Goal: Information Seeking & Learning: Learn about a topic

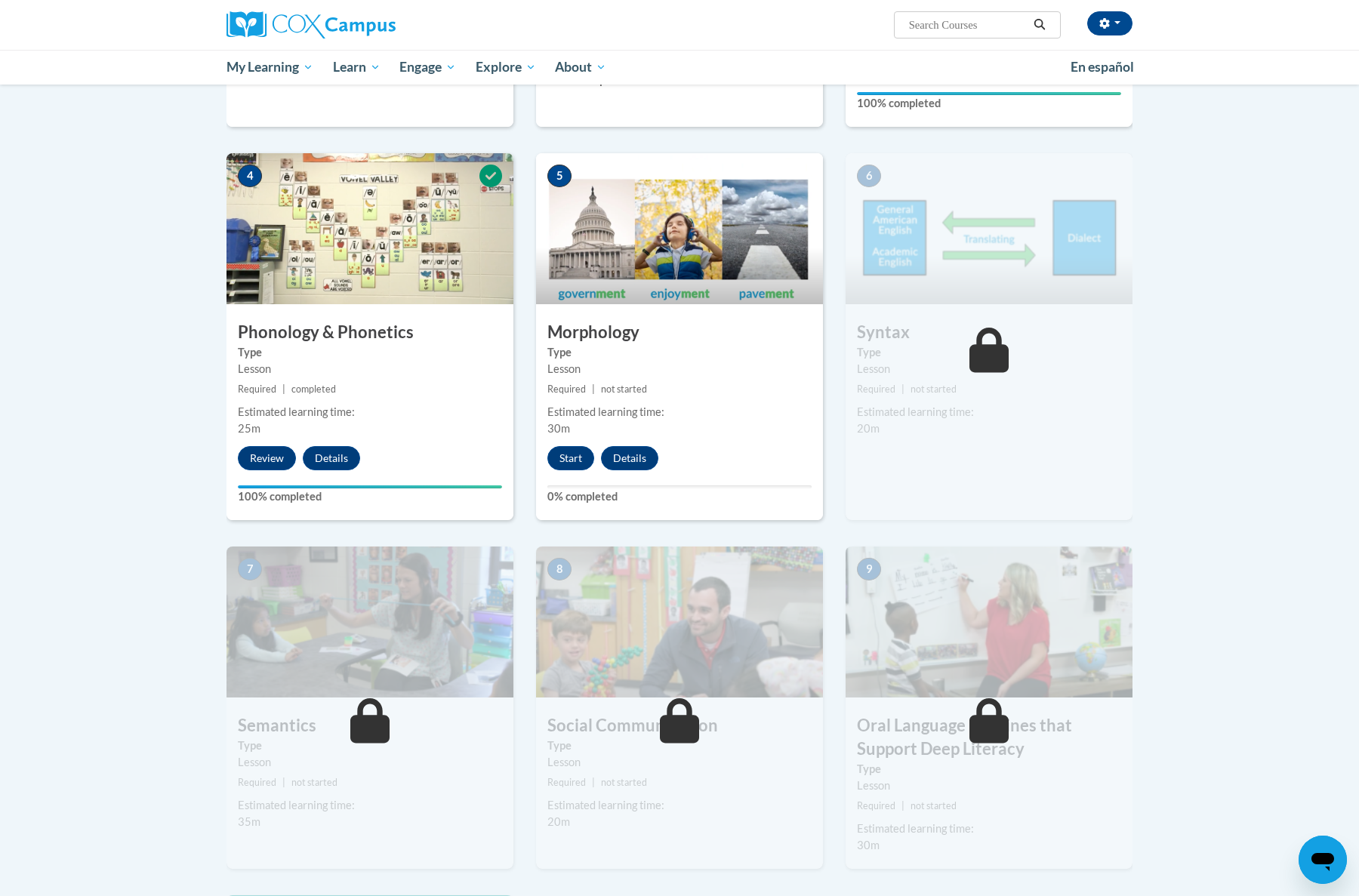
scroll to position [667, 0]
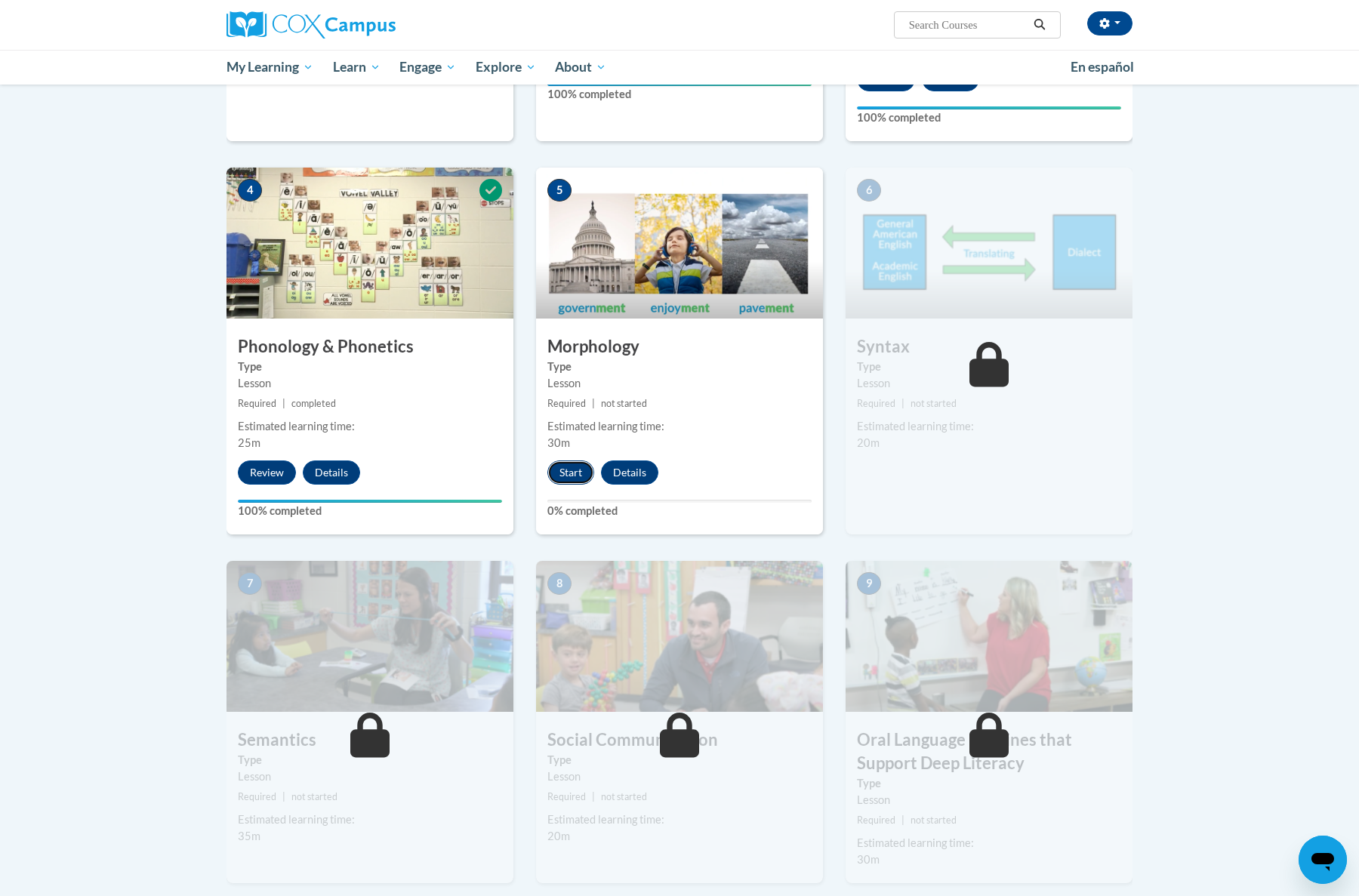
click at [577, 476] on button "Start" at bounding box center [571, 472] width 47 height 24
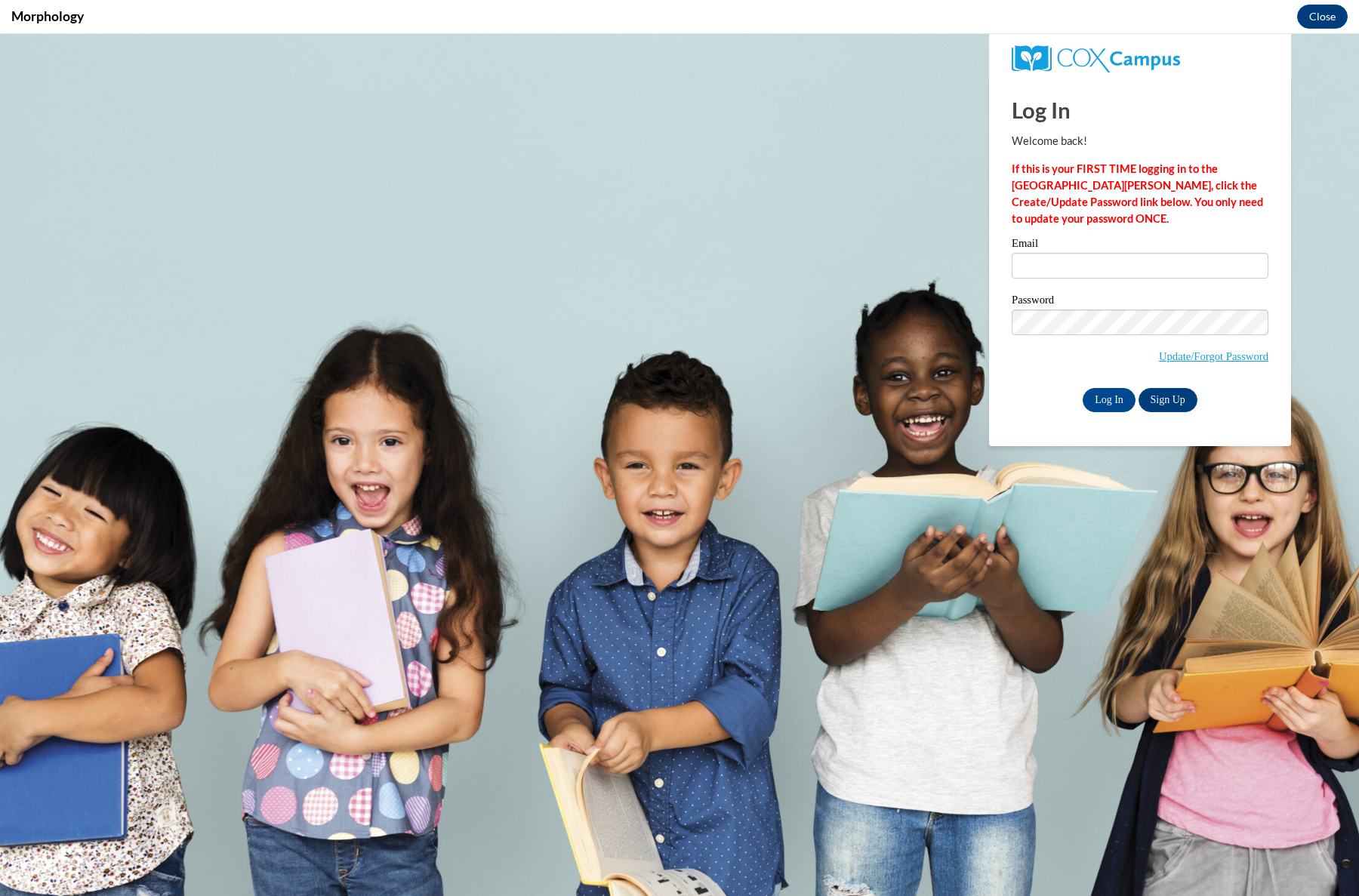
scroll to position [0, 0]
click at [1042, 263] on input "Email" at bounding box center [1140, 266] width 256 height 25
type input "leslie.stiller-west@k12.hi.us"
click at [1101, 396] on input "Log In" at bounding box center [1109, 400] width 53 height 24
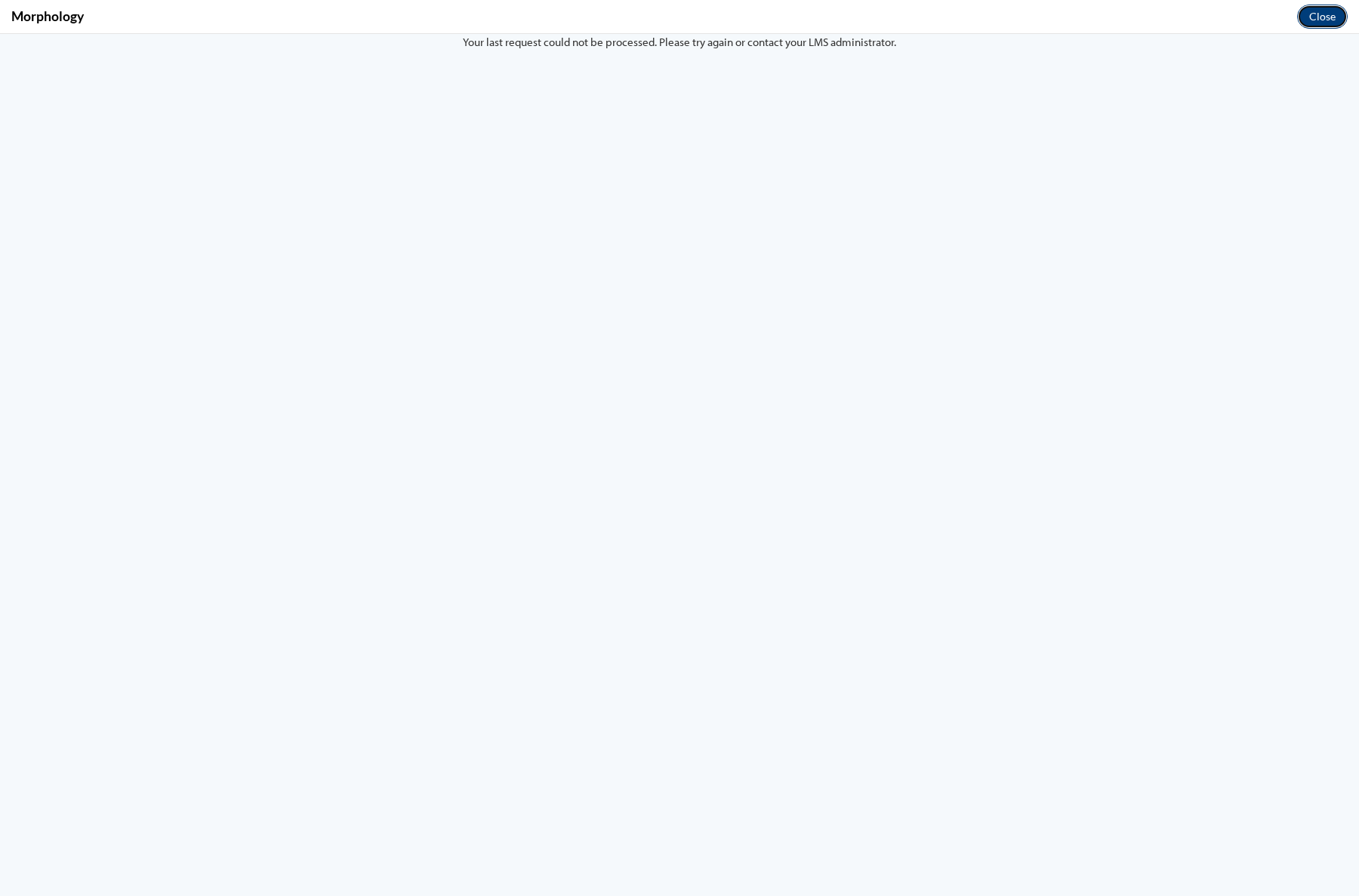
click at [1315, 18] on button "Close" at bounding box center [1323, 16] width 51 height 24
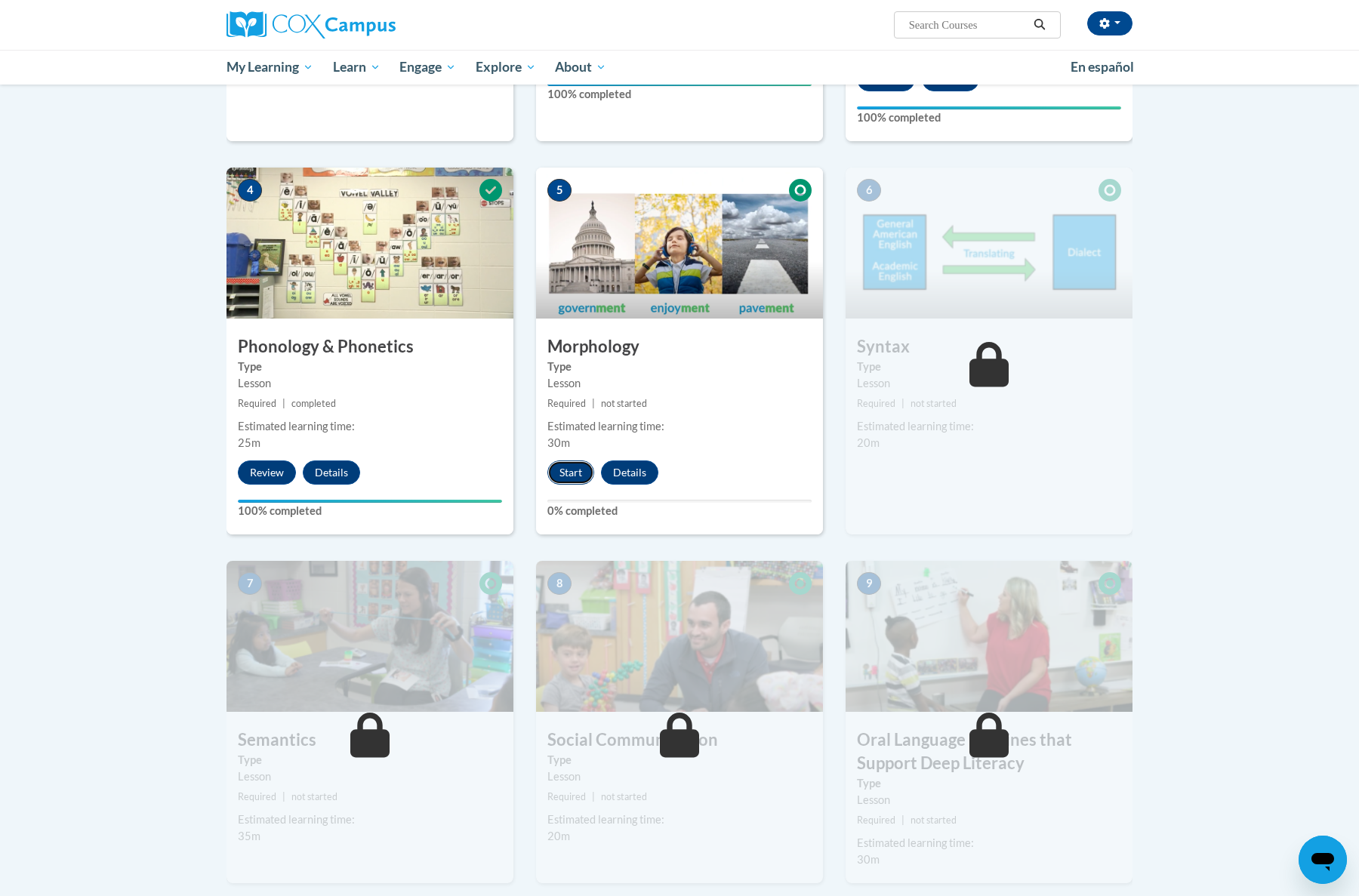
click at [571, 470] on button "Start" at bounding box center [571, 472] width 47 height 24
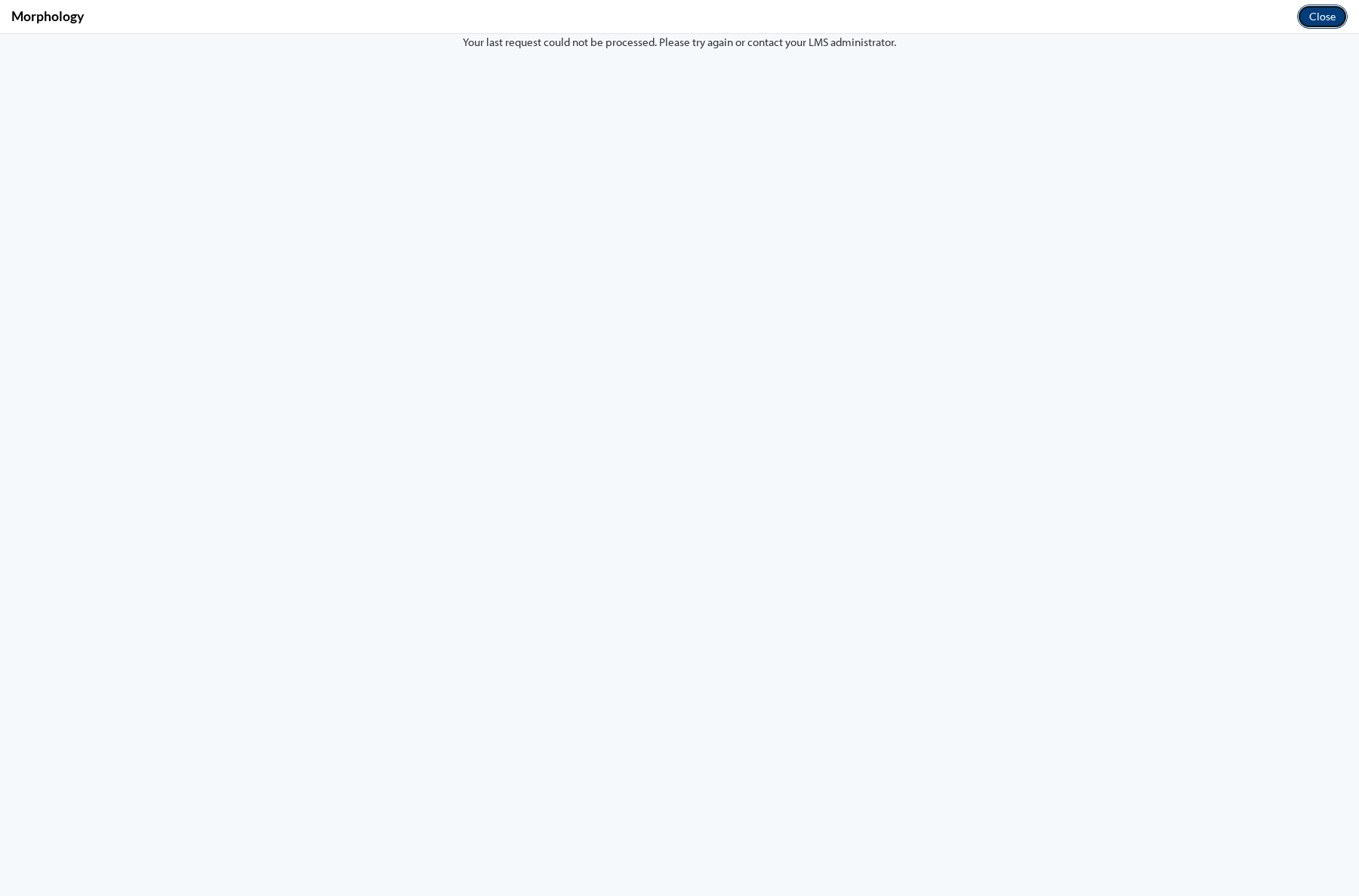
click at [1314, 9] on button "Close" at bounding box center [1323, 16] width 51 height 24
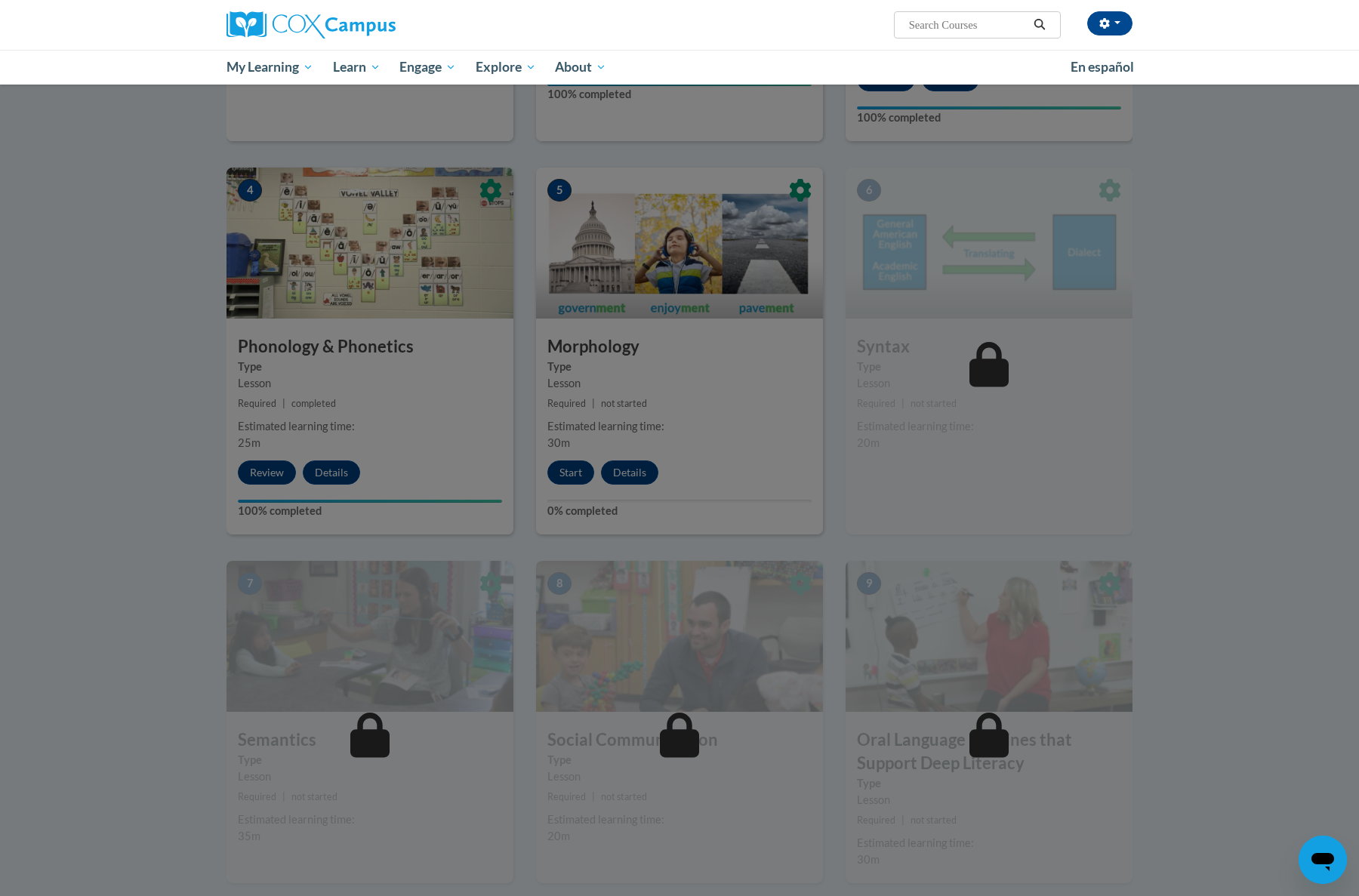
click at [119, 270] on div at bounding box center [679, 448] width 1359 height 896
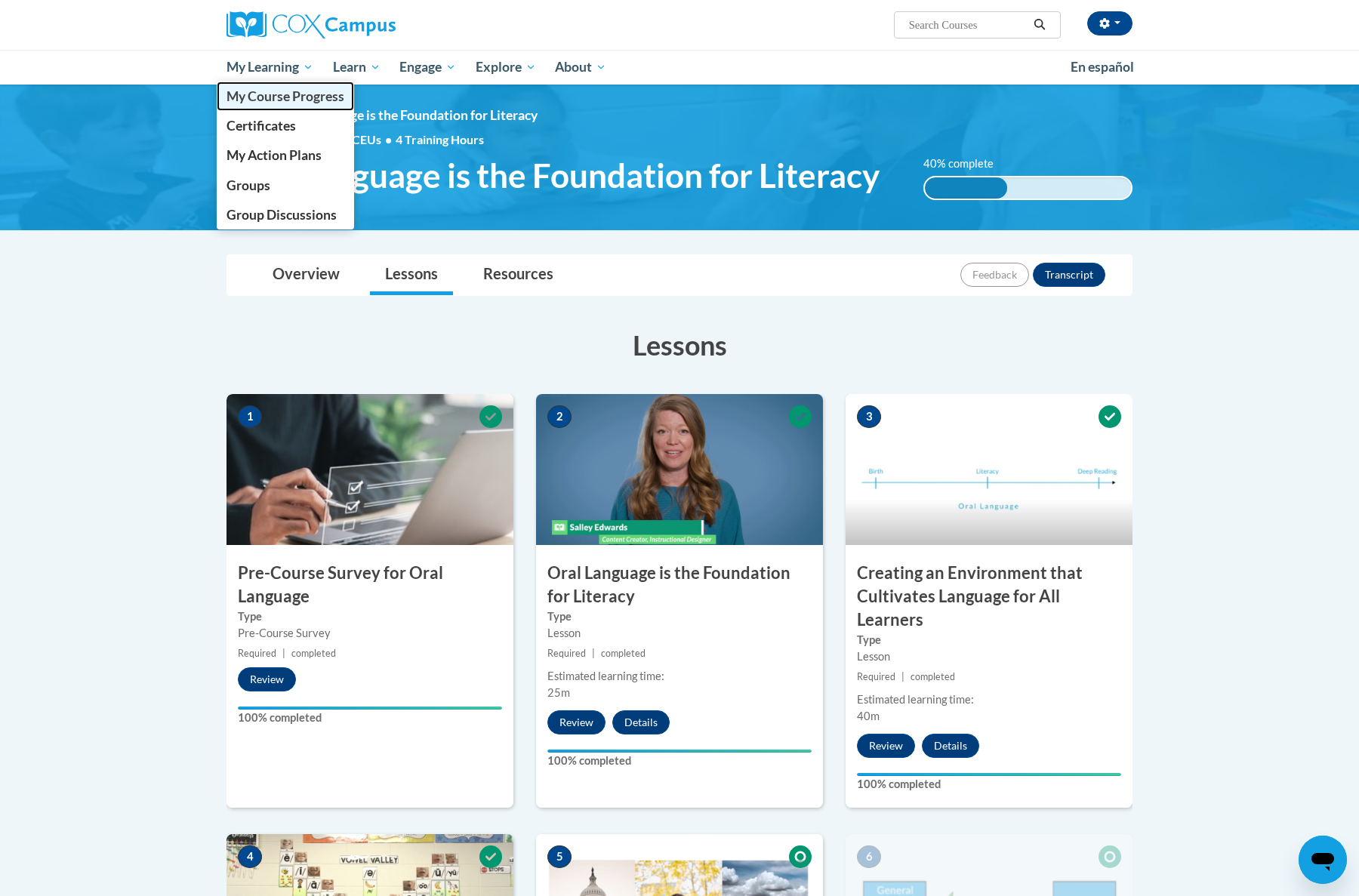
click at [274, 99] on span "My Course Progress" at bounding box center [285, 96] width 118 height 16
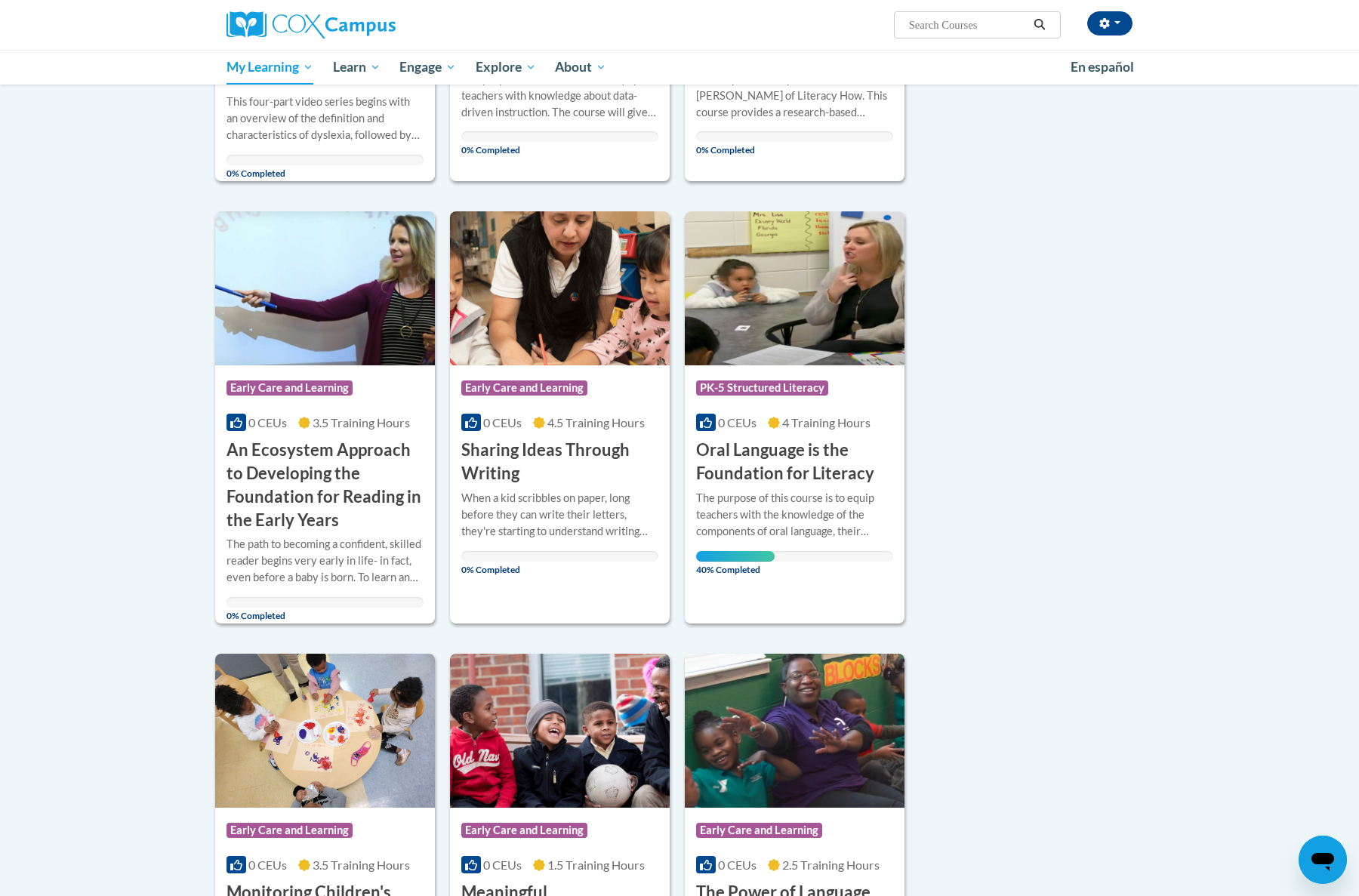
scroll to position [502, 0]
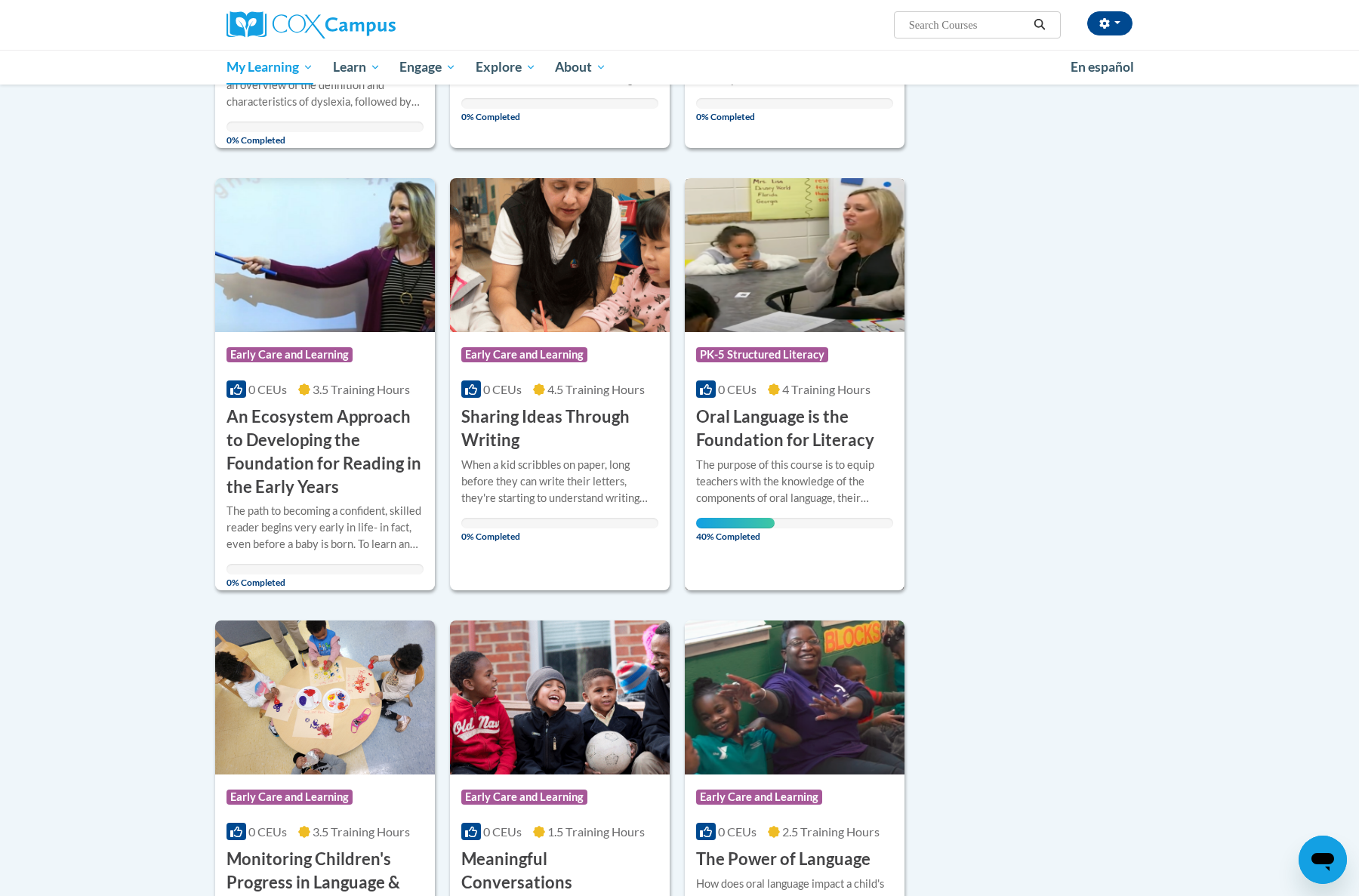
click at [798, 440] on h3 "Oral Language is the Foundation for Literacy" at bounding box center [795, 429] width 197 height 47
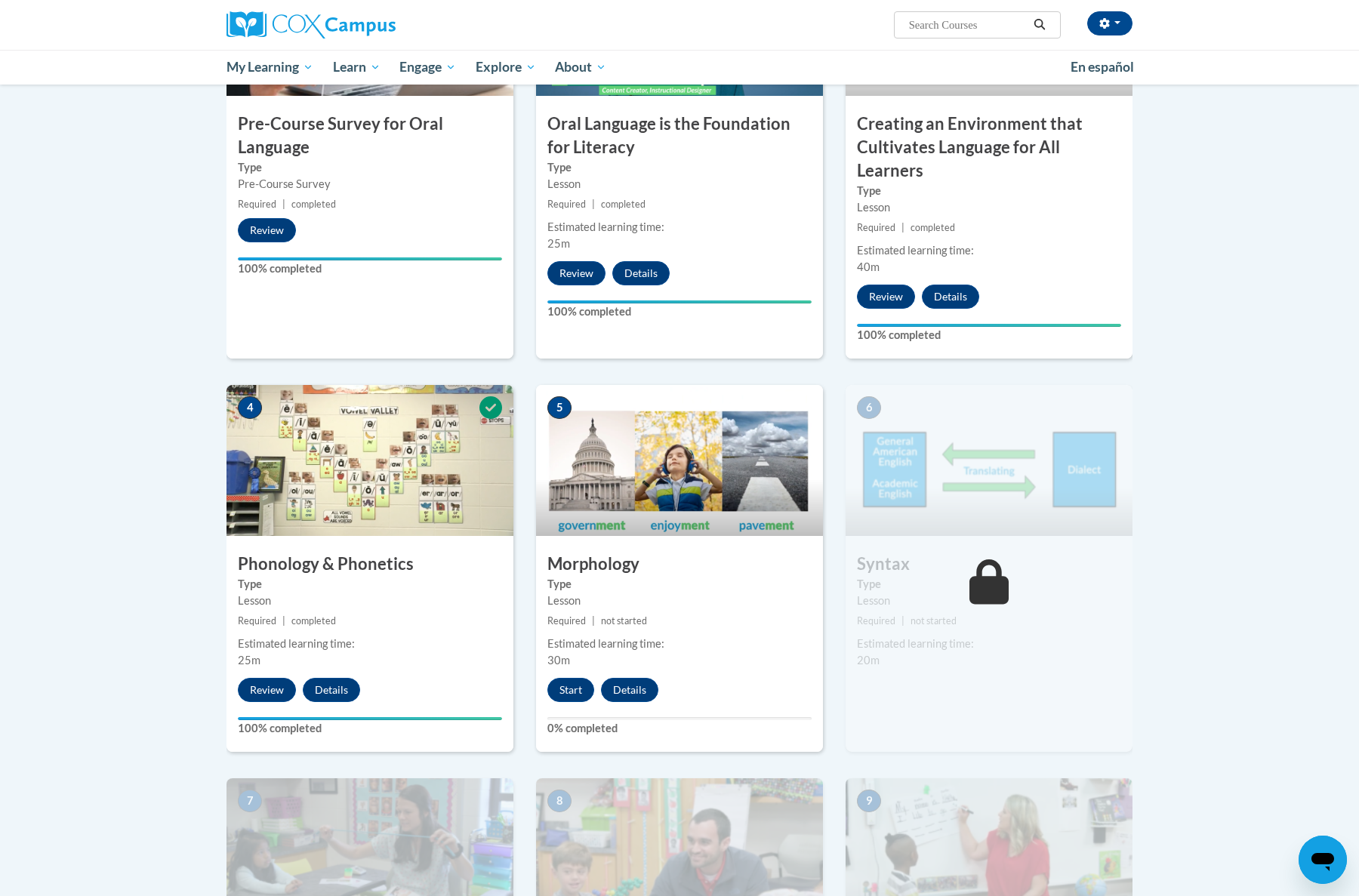
scroll to position [461, 0]
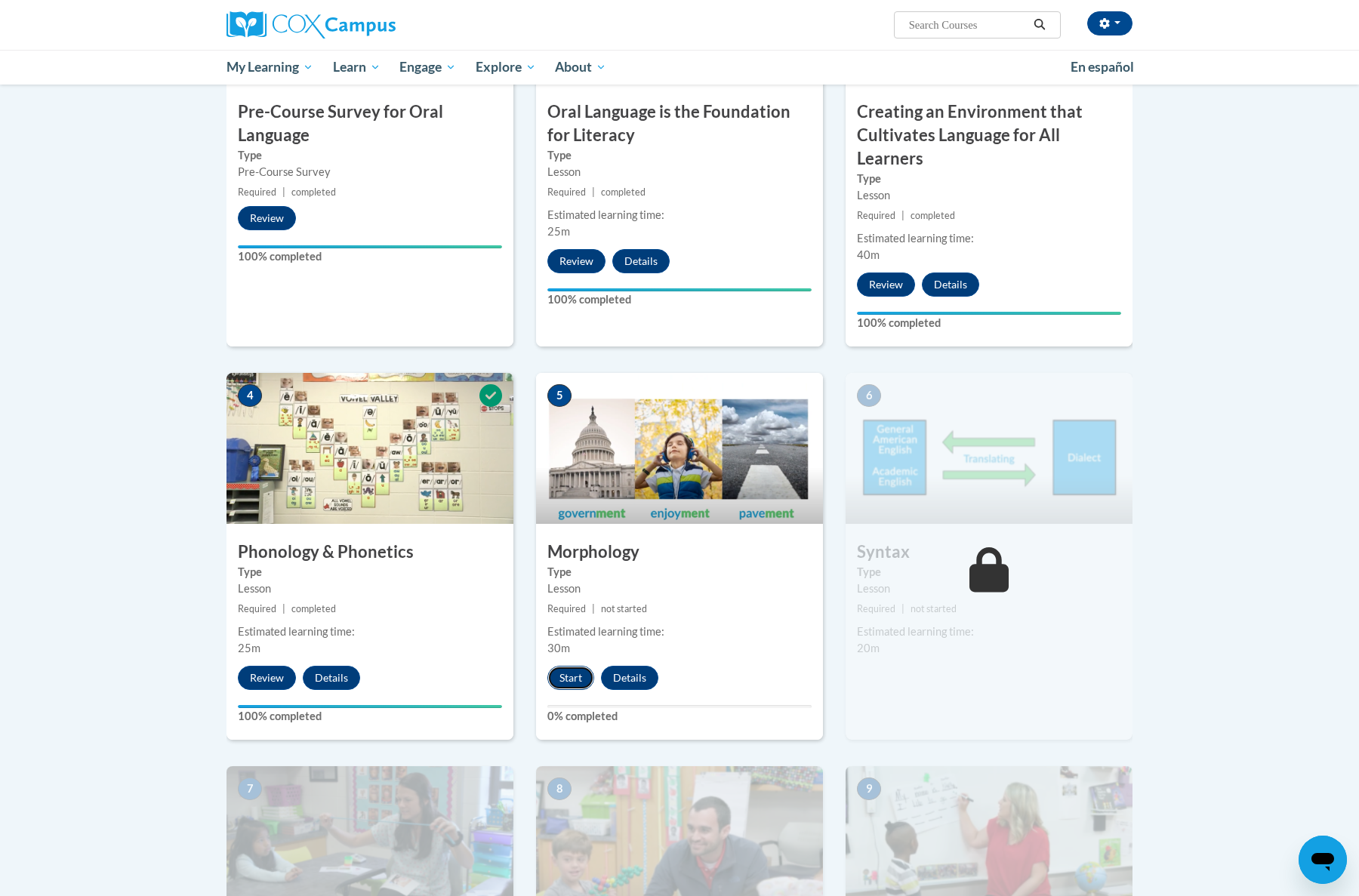
click at [575, 675] on button "Start" at bounding box center [571, 677] width 47 height 24
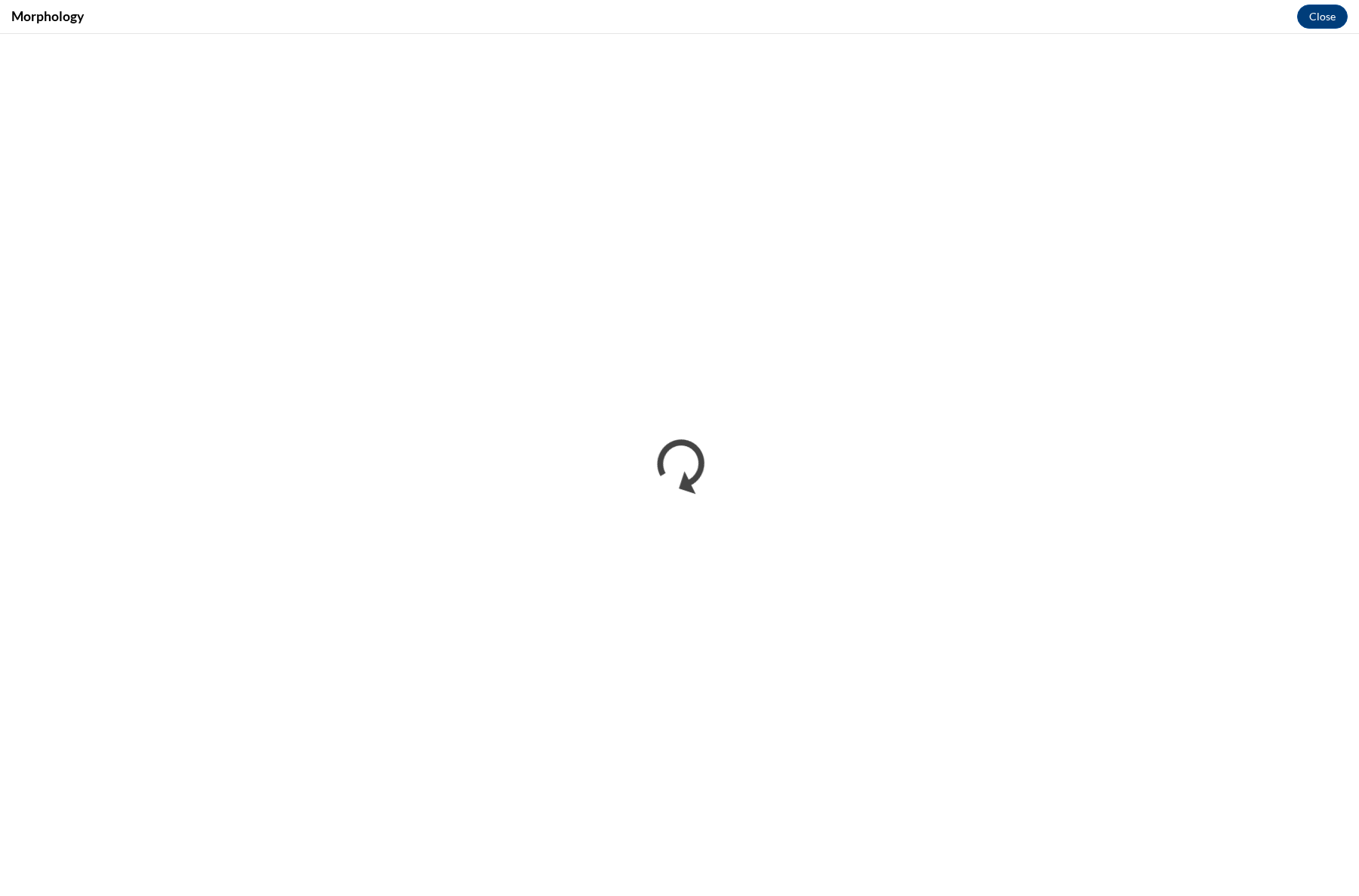
scroll to position [0, 0]
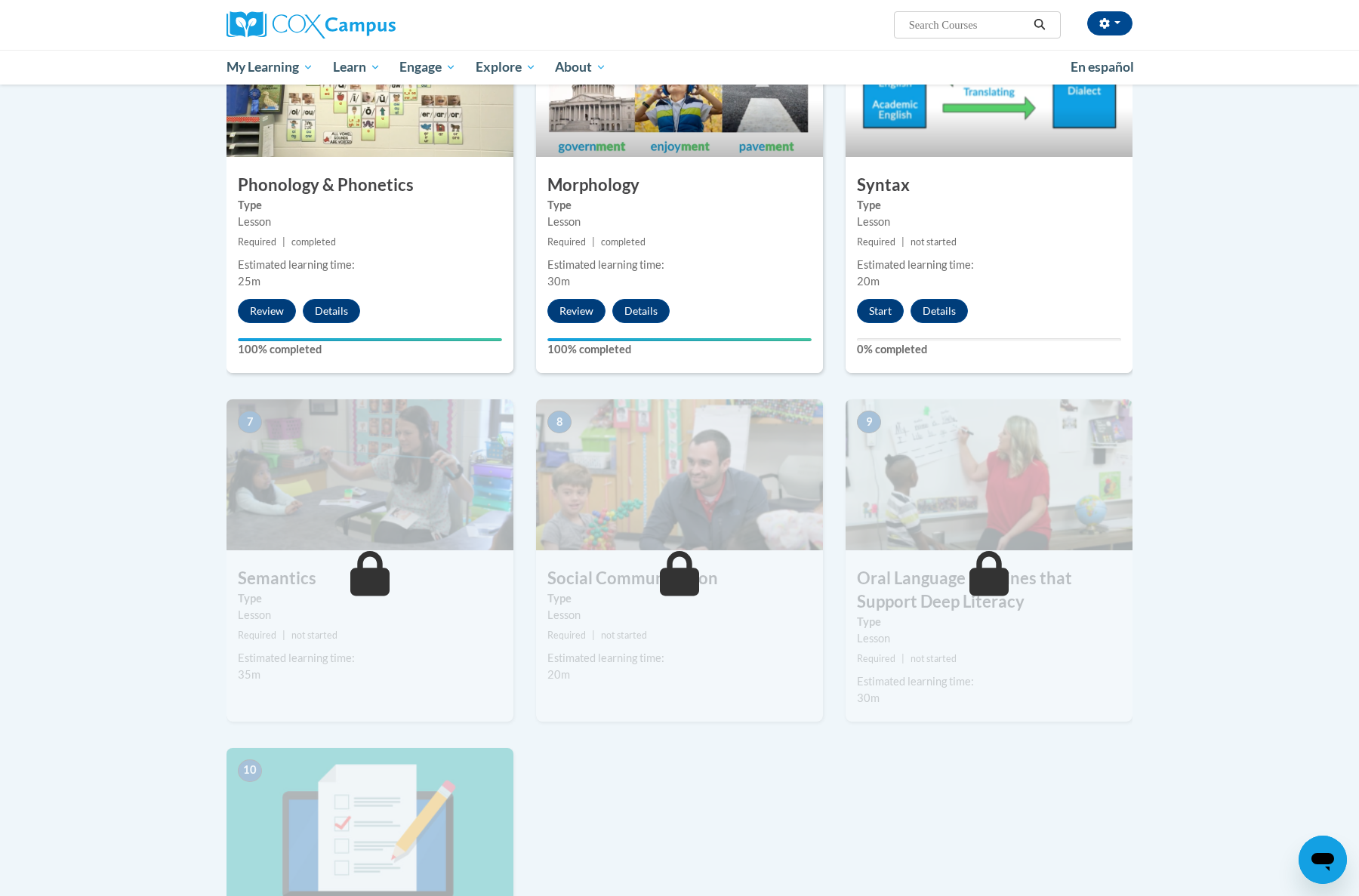
scroll to position [575, 0]
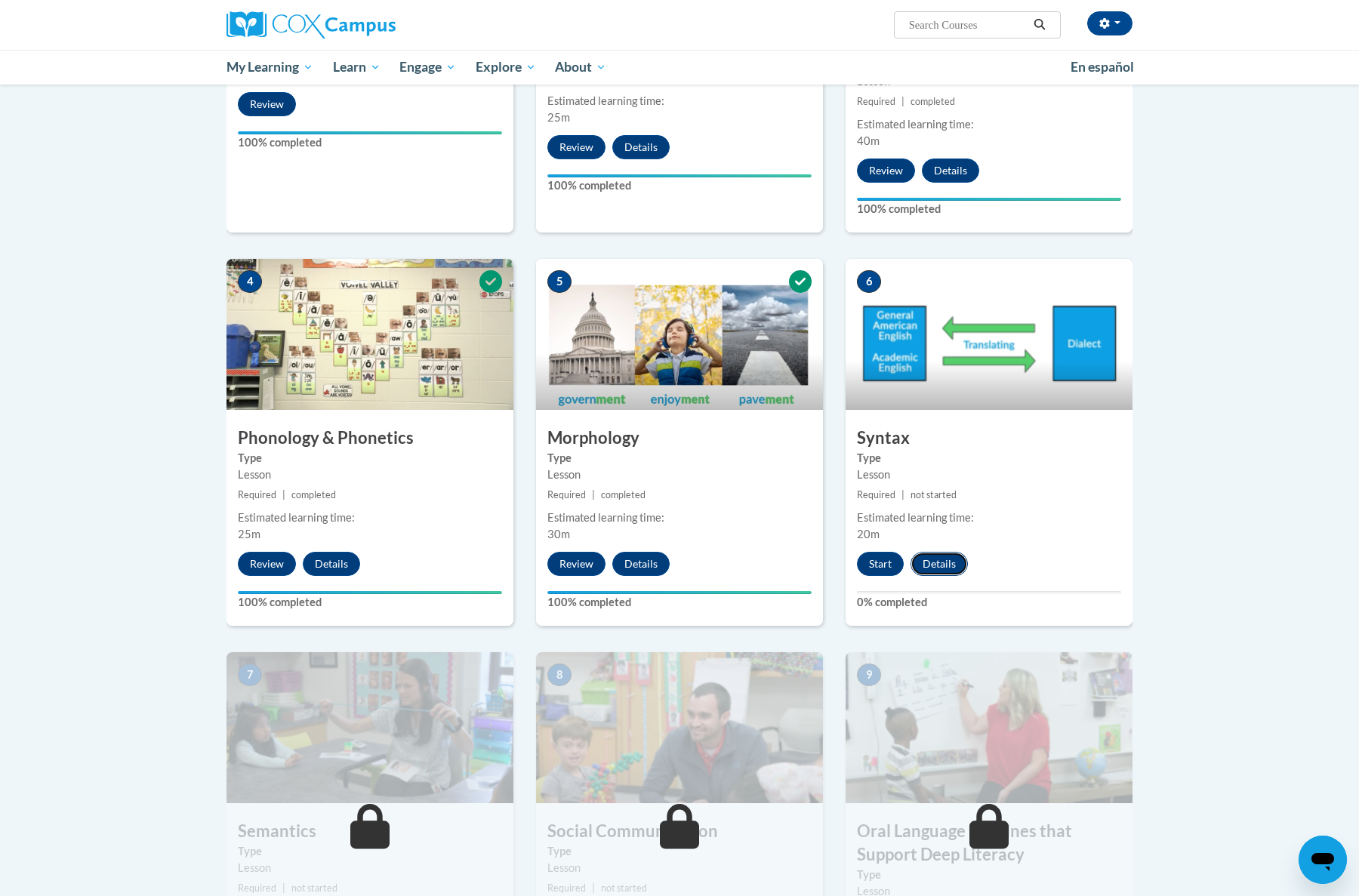
click at [937, 562] on button "Details" at bounding box center [939, 563] width 58 height 24
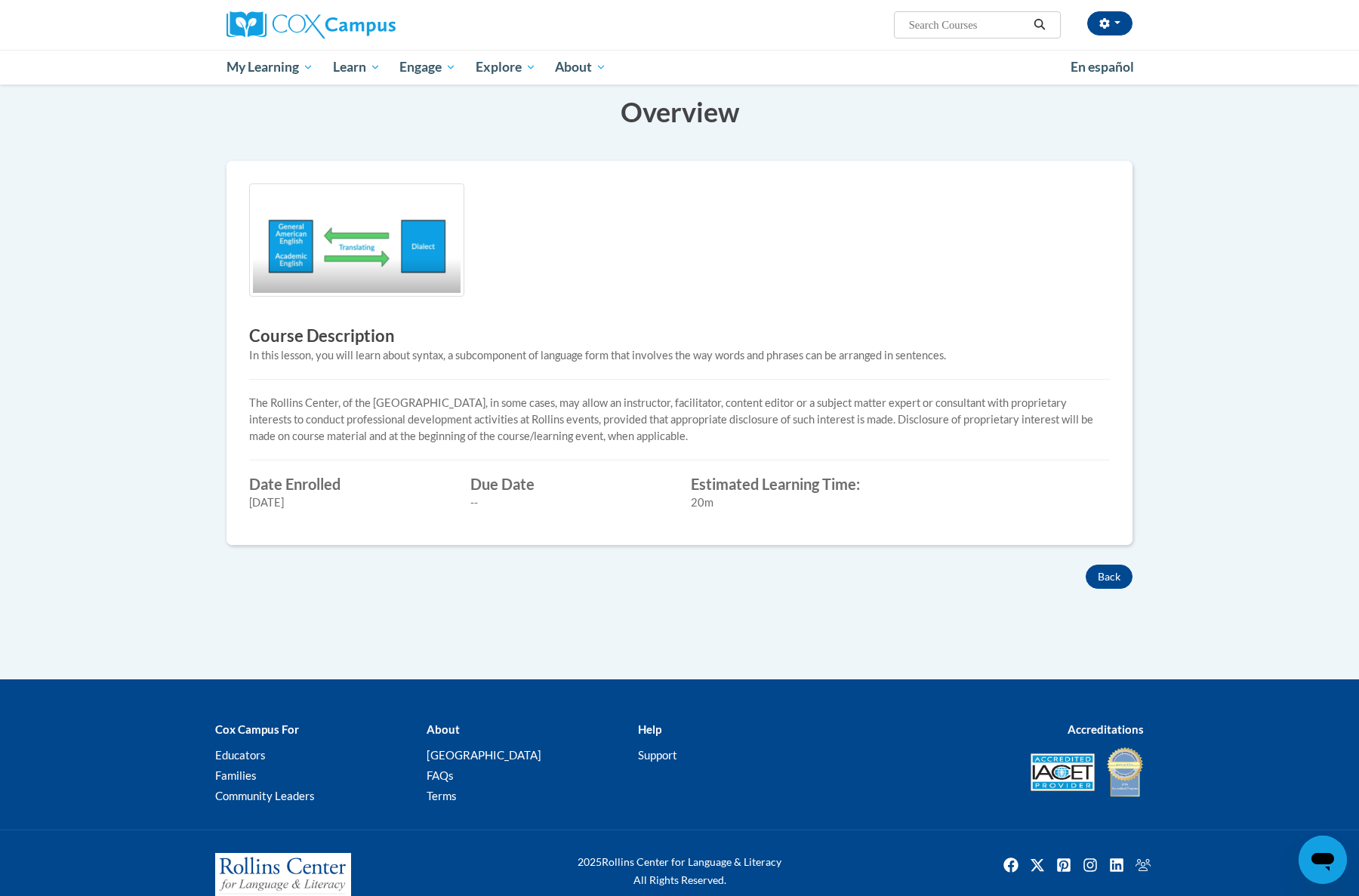
scroll to position [236, 0]
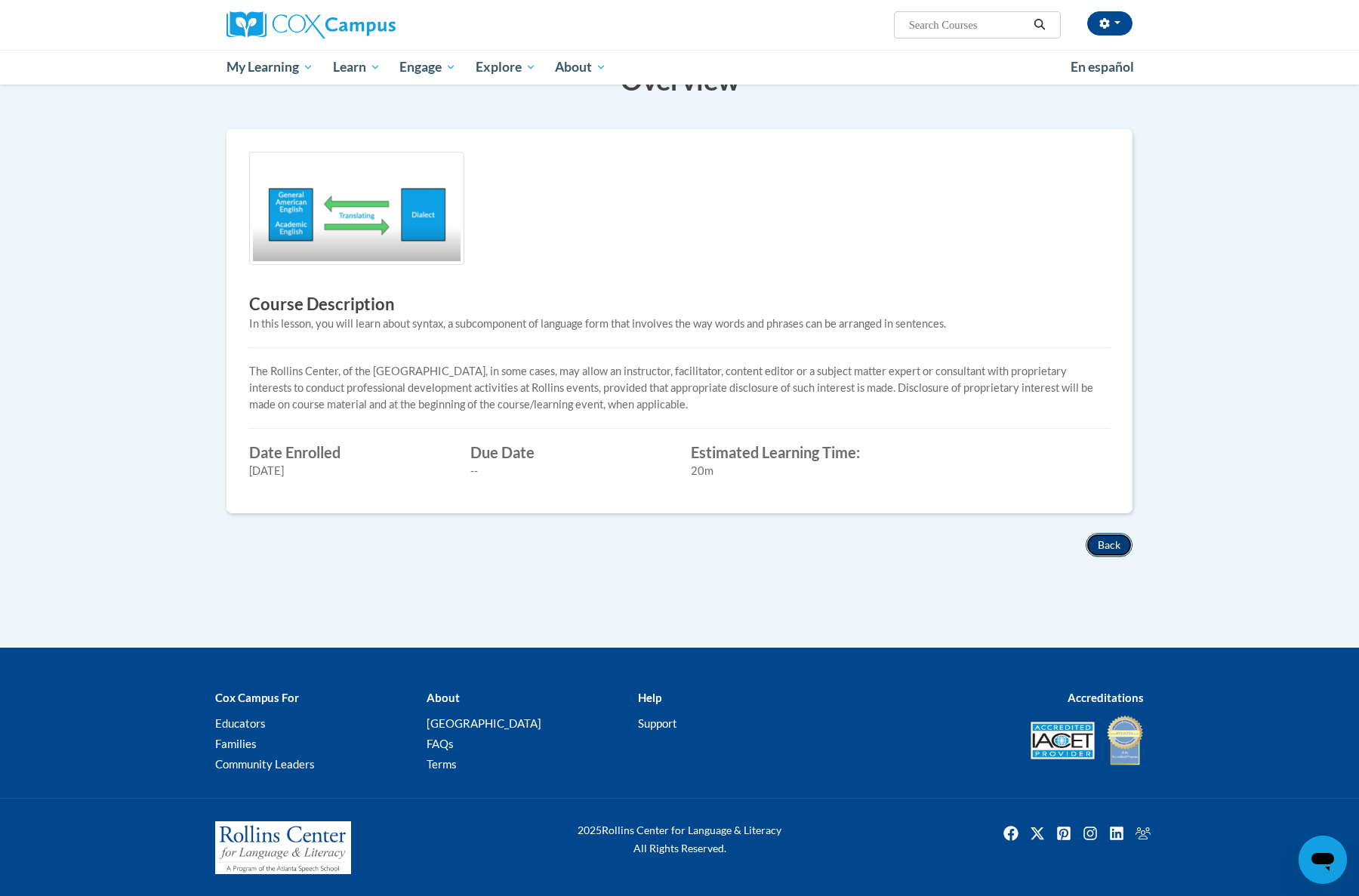
click at [1111, 540] on button "Back" at bounding box center [1109, 544] width 47 height 24
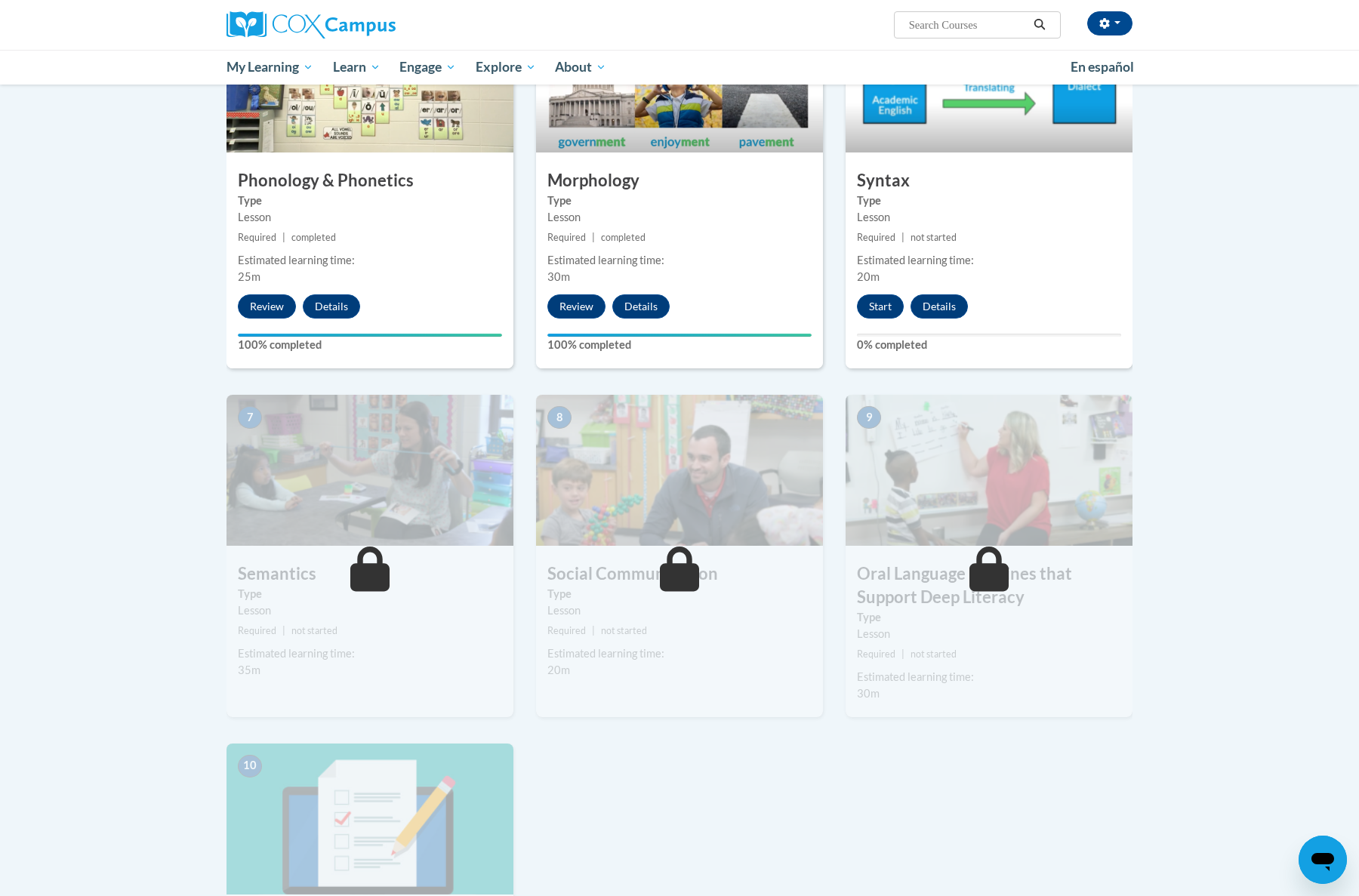
scroll to position [836, 0]
